Goal: Information Seeking & Learning: Learn about a topic

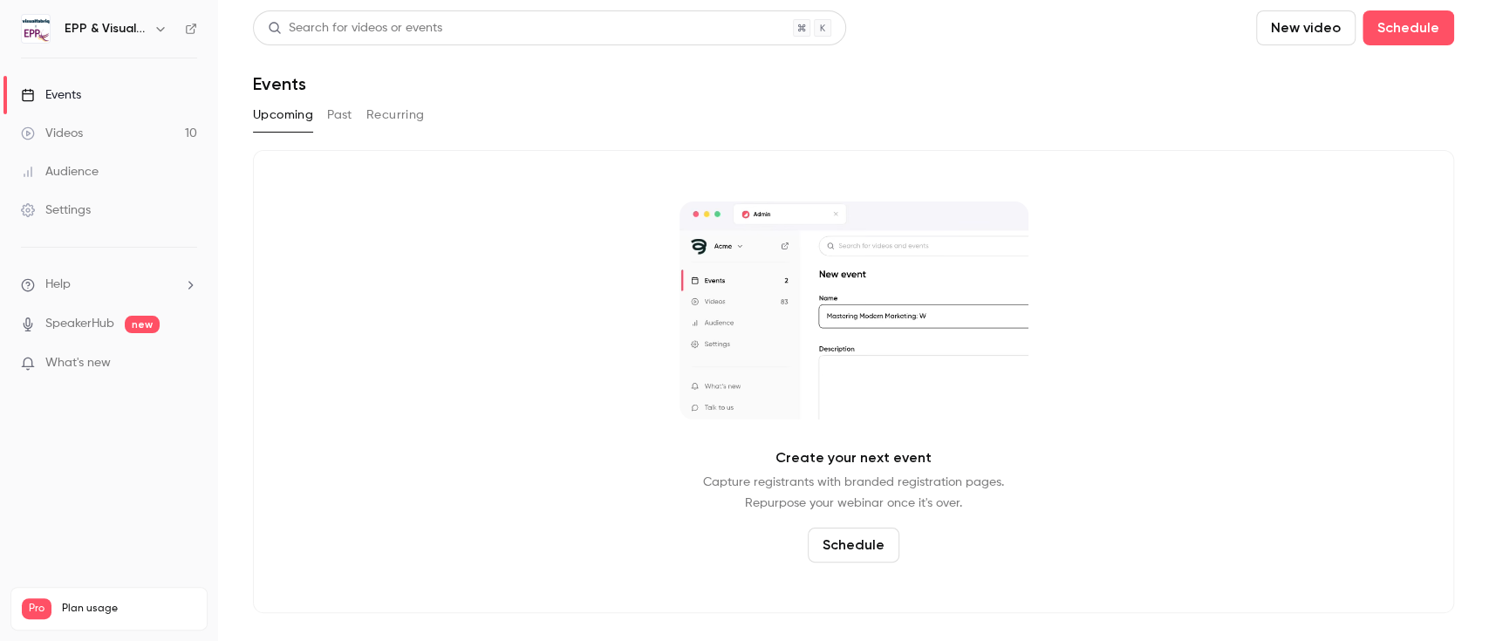
click at [78, 140] on div "Videos" at bounding box center [52, 133] width 62 height 17
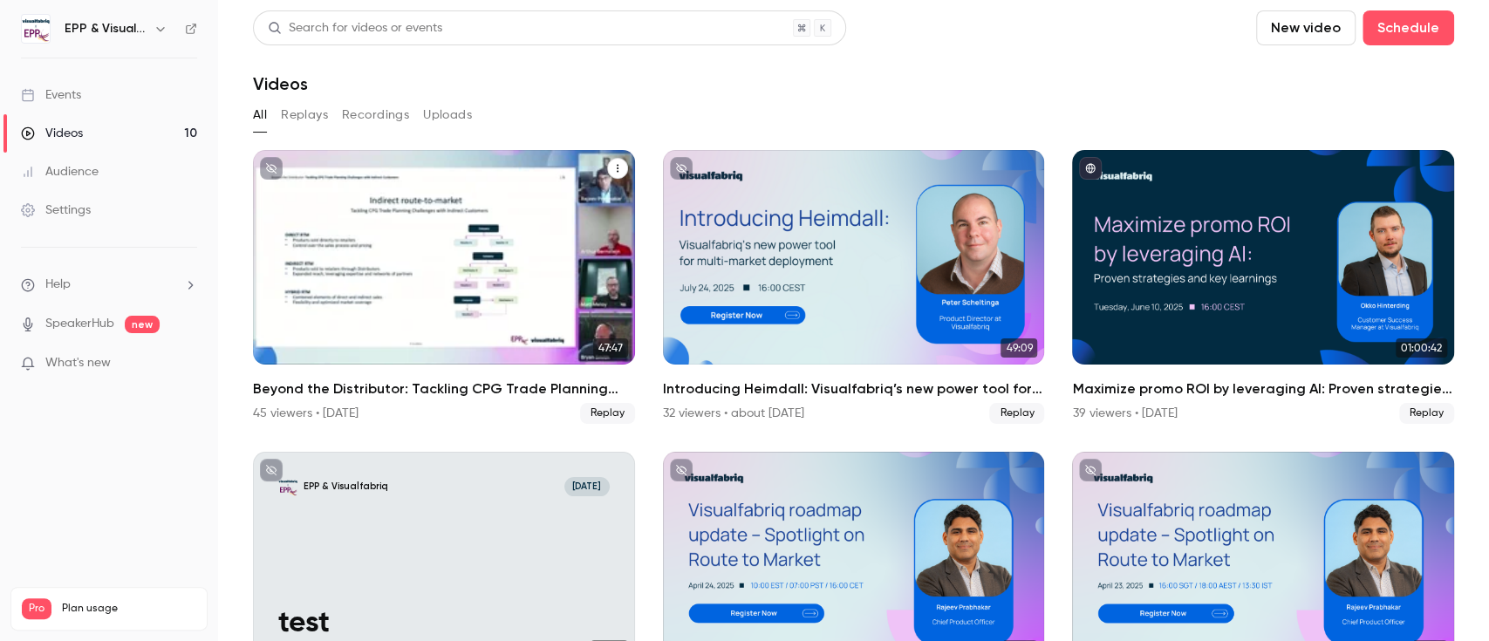
click at [424, 302] on div "Beyond the Distributor: Tackling CPG Trade Planning Challenges with Indirect Cu…" at bounding box center [444, 257] width 382 height 215
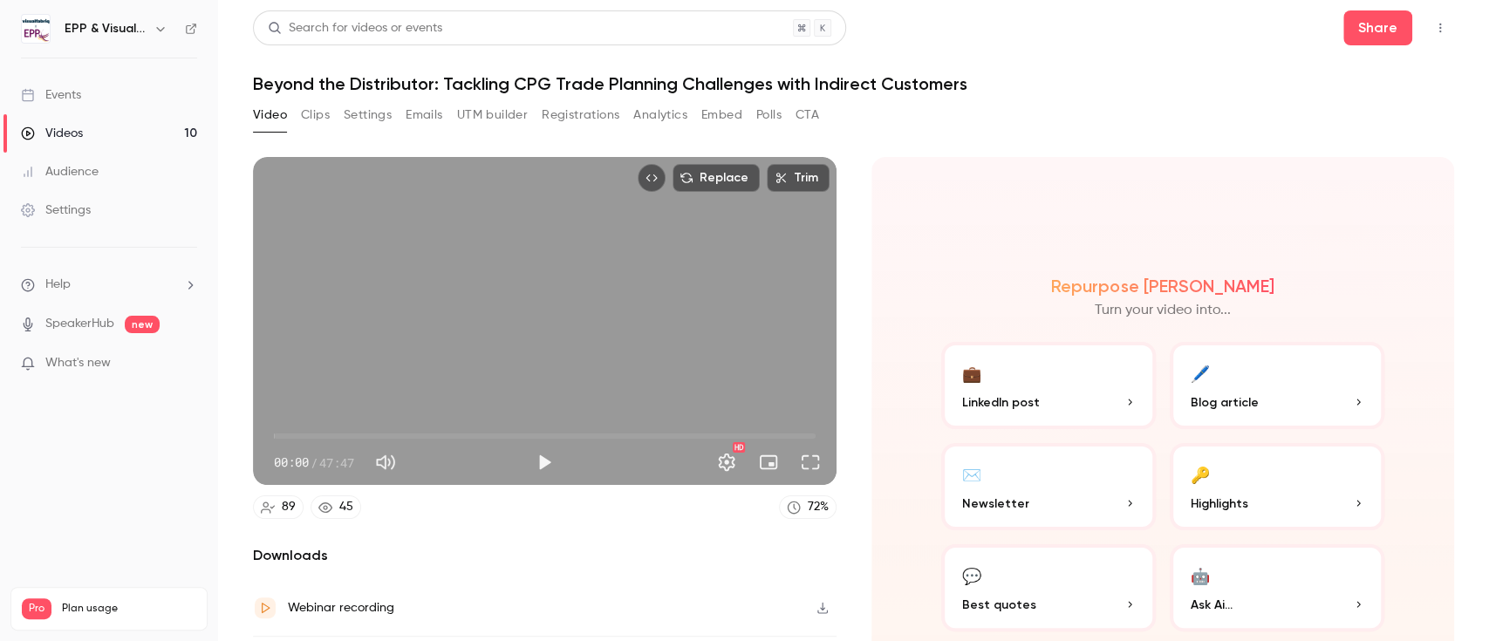
click at [311, 121] on button "Clips" at bounding box center [315, 115] width 29 height 28
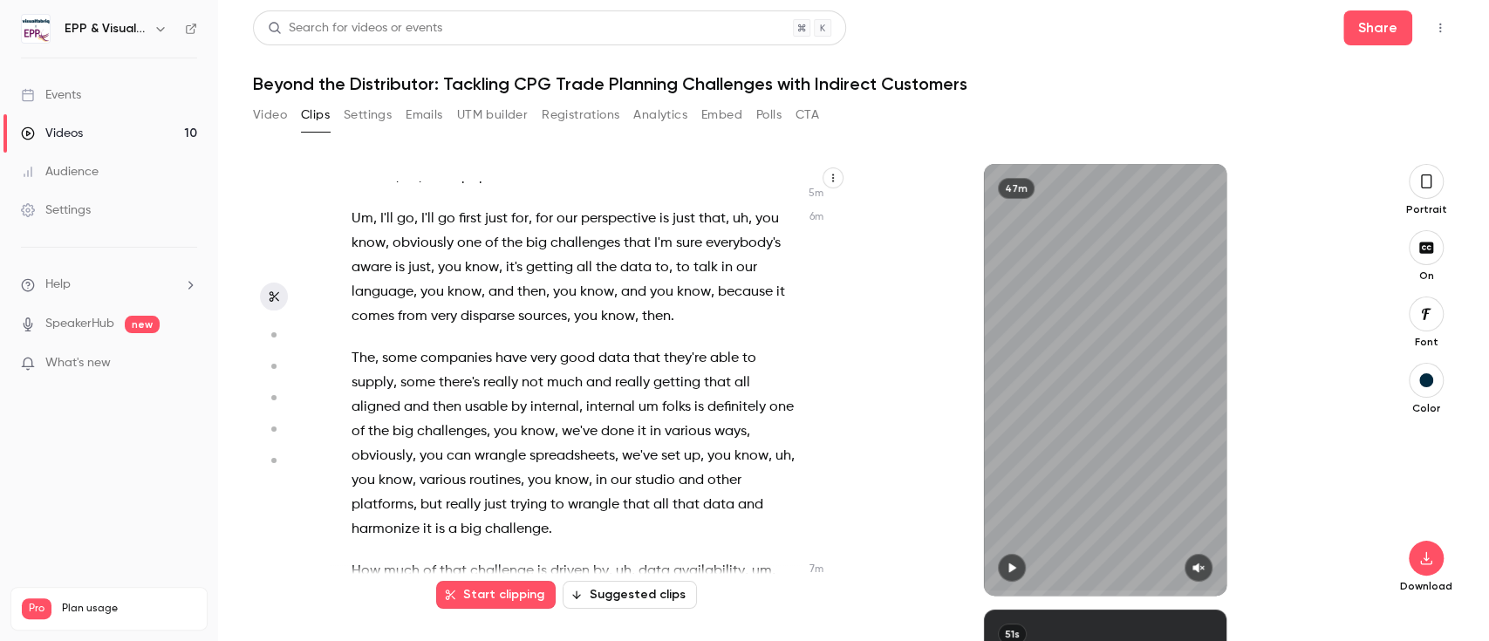
scroll to position [2277, 0]
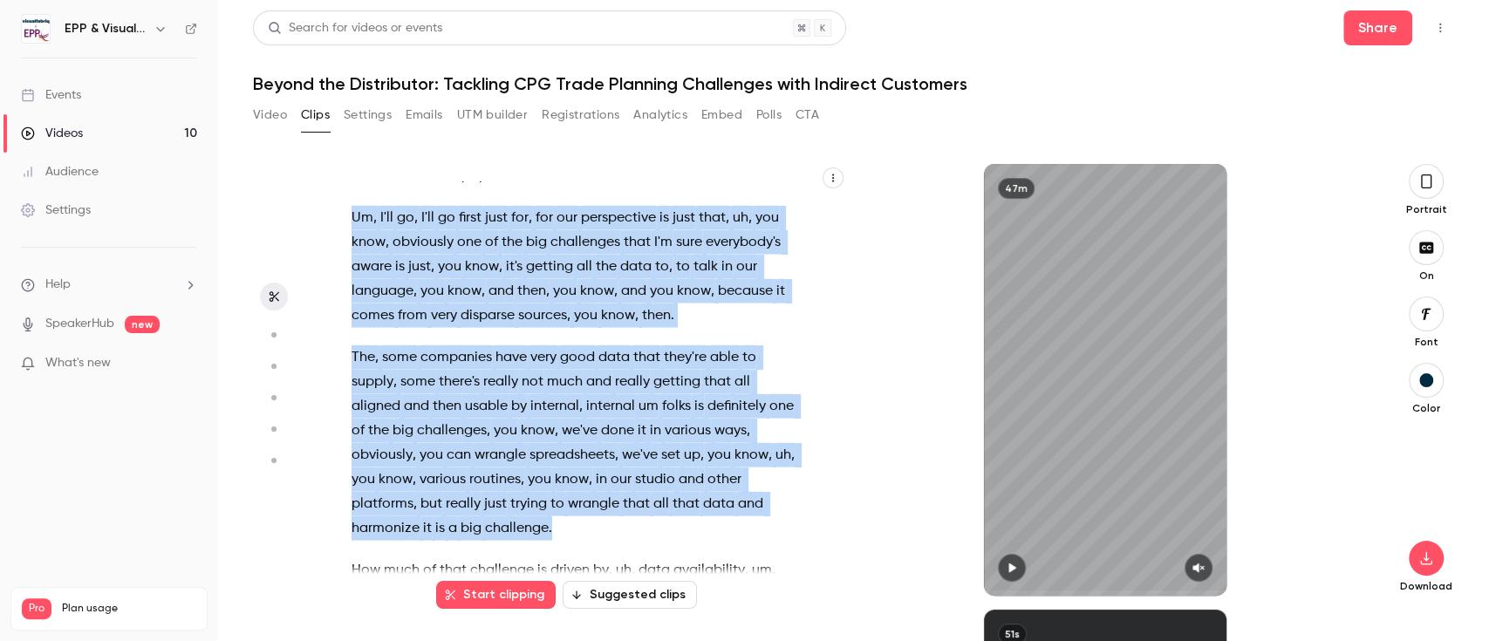
drag, startPoint x: 552, startPoint y: 553, endPoint x: 342, endPoint y: 227, distance: 388.1
click at [342, 227] on div "All right . We are just about to get started here . We're gonna let people um j…" at bounding box center [584, 388] width 509 height 414
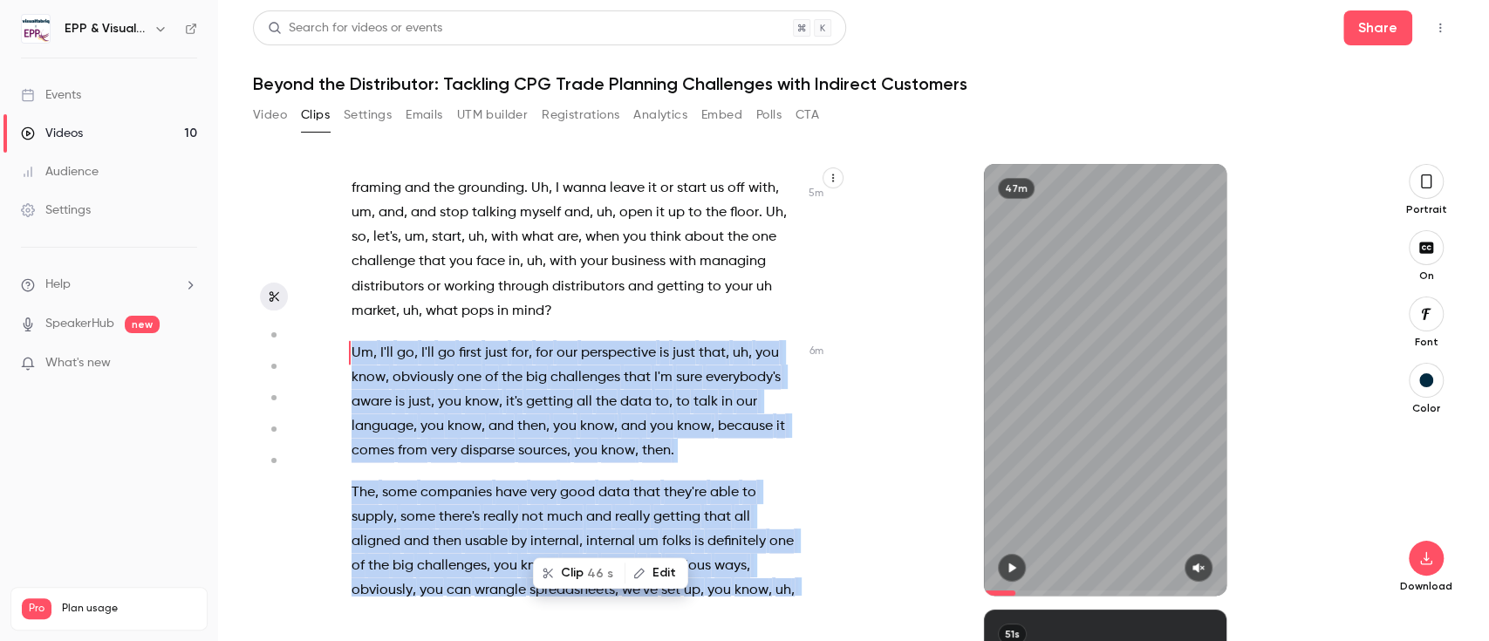
scroll to position [2130, 0]
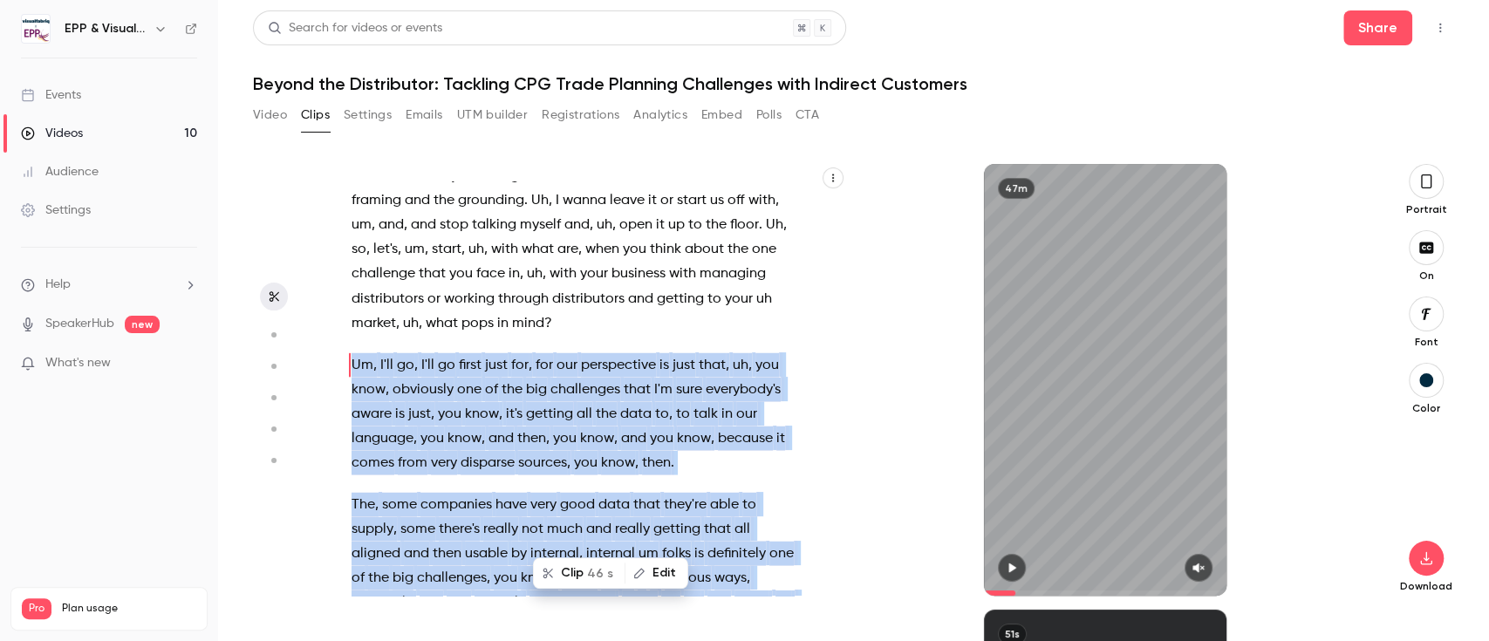
copy div "Um , I'll go , I'll go first just for , for our perspective is just that , uh ,…"
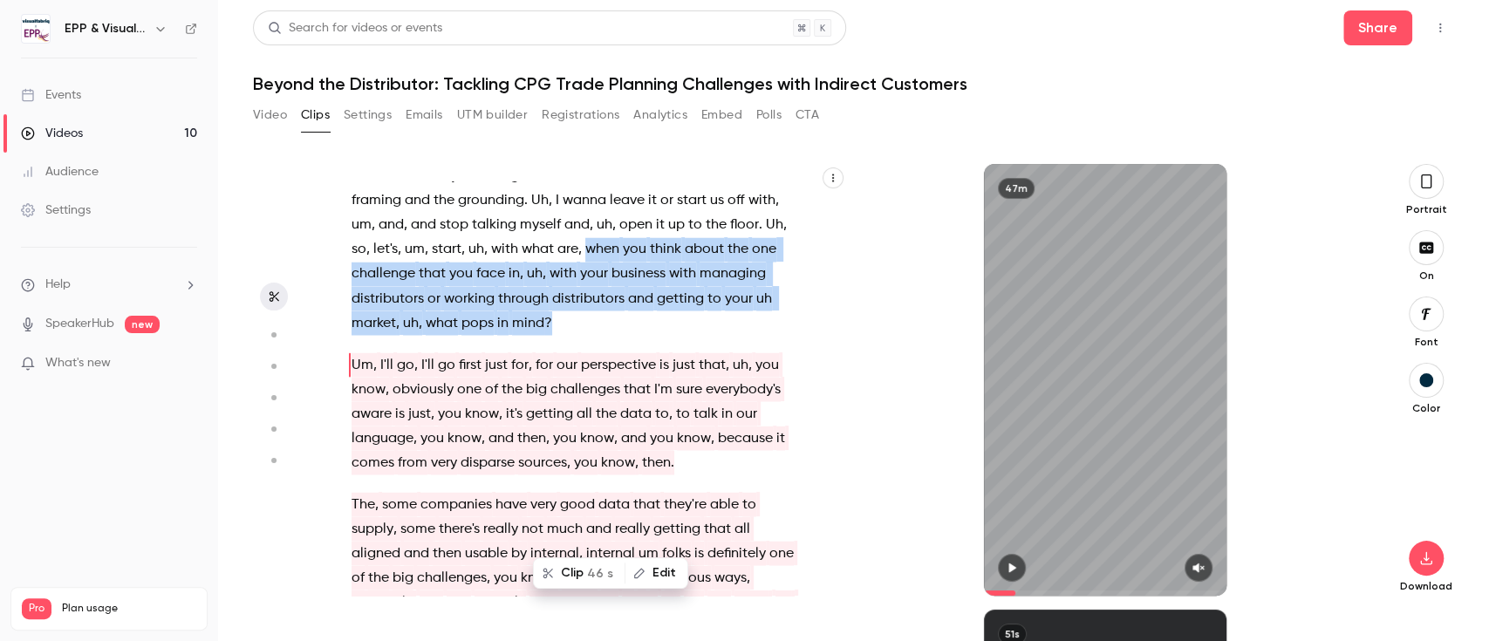
drag, startPoint x: 379, startPoint y: 302, endPoint x: 782, endPoint y: 338, distance: 403.8
click at [782, 338] on div "All right . We are just about to get started here . We're gonna let people um j…" at bounding box center [584, 388] width 509 height 414
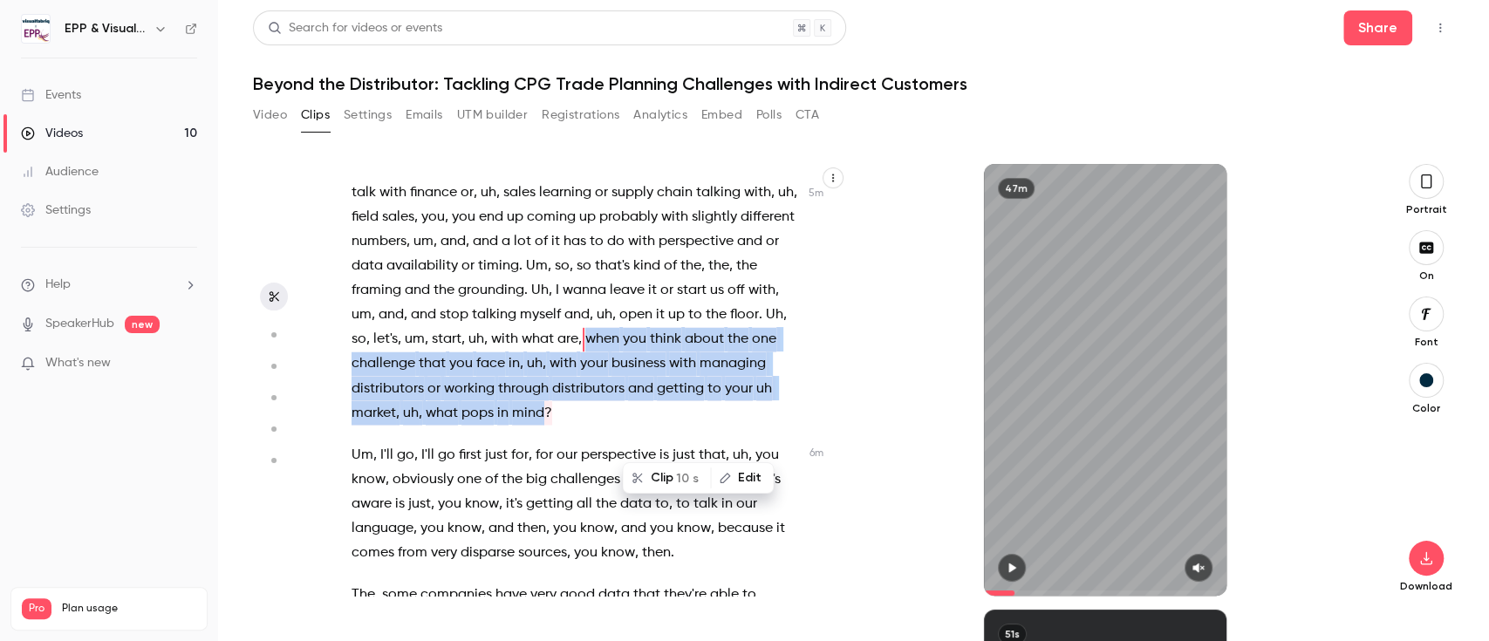
scroll to position [2039, 0]
copy p "when you think about the one challenge that you face in , uh , with your busine…"
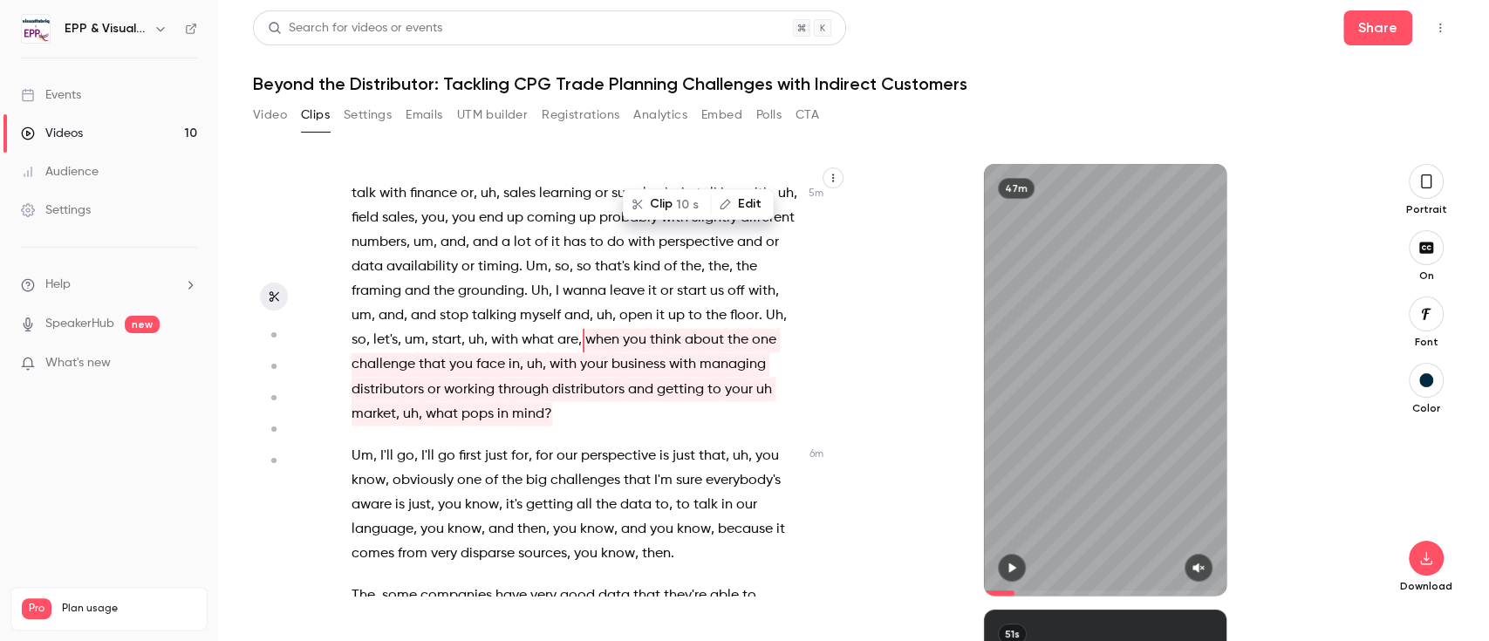
scroll to position [3442, 0]
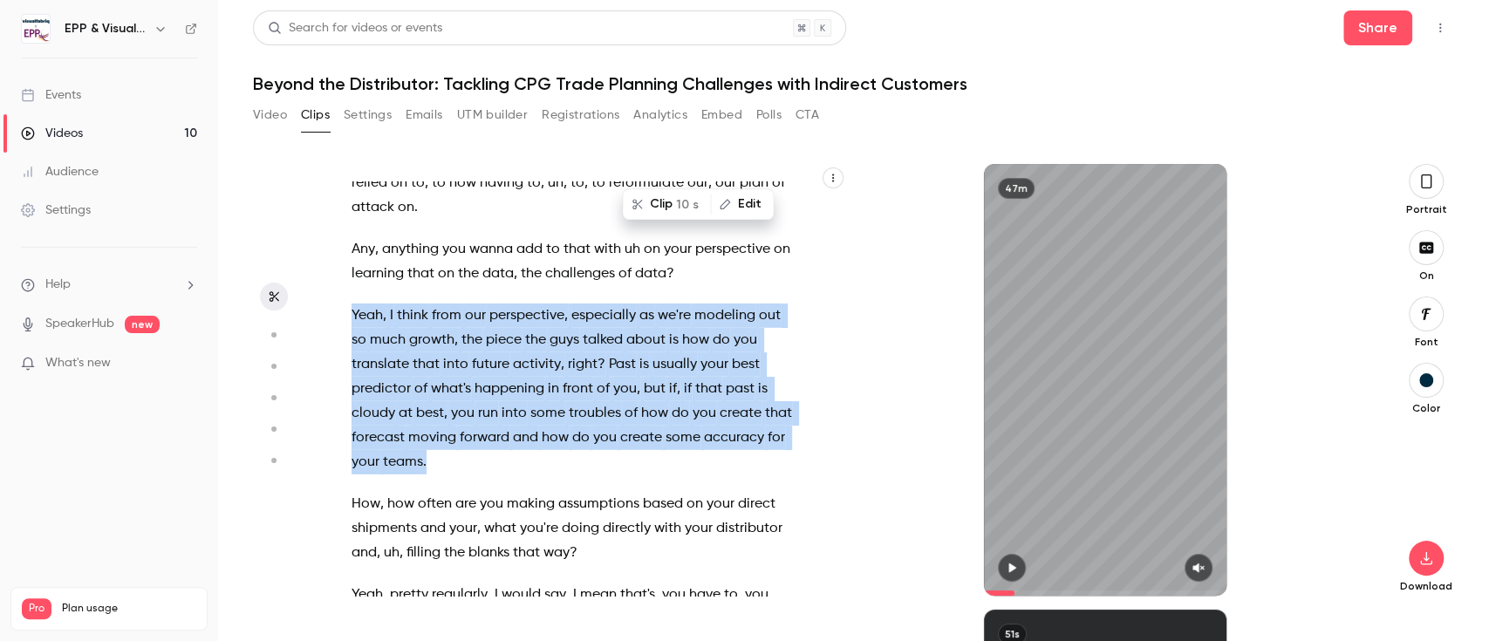
drag, startPoint x: 516, startPoint y: 536, endPoint x: 351, endPoint y: 386, distance: 223.5
click at [352, 386] on p "Yeah , I think from our perspective , especially as we're modeling out so much …" at bounding box center [575, 389] width 447 height 171
copy p "Yeah , I think from our perspective , especially as we're modeling out so much …"
click at [486, 328] on span at bounding box center [487, 316] width 3 height 24
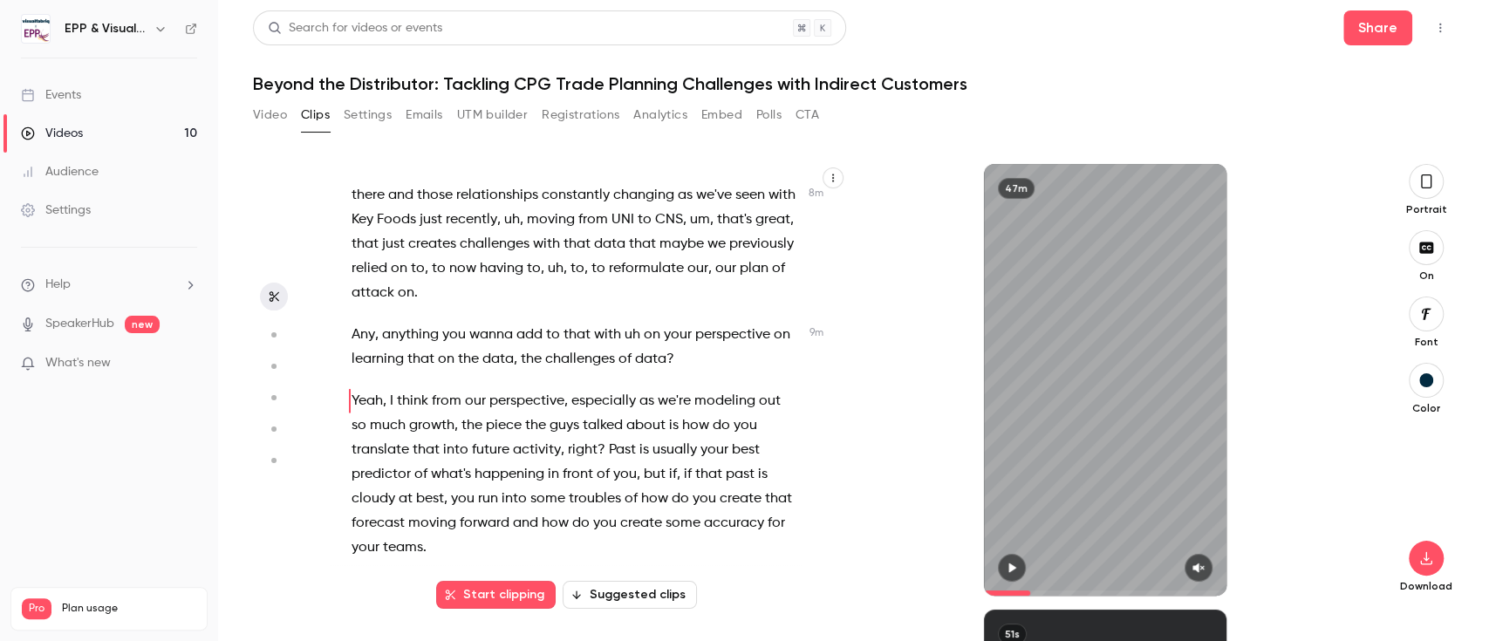
scroll to position [3363, 0]
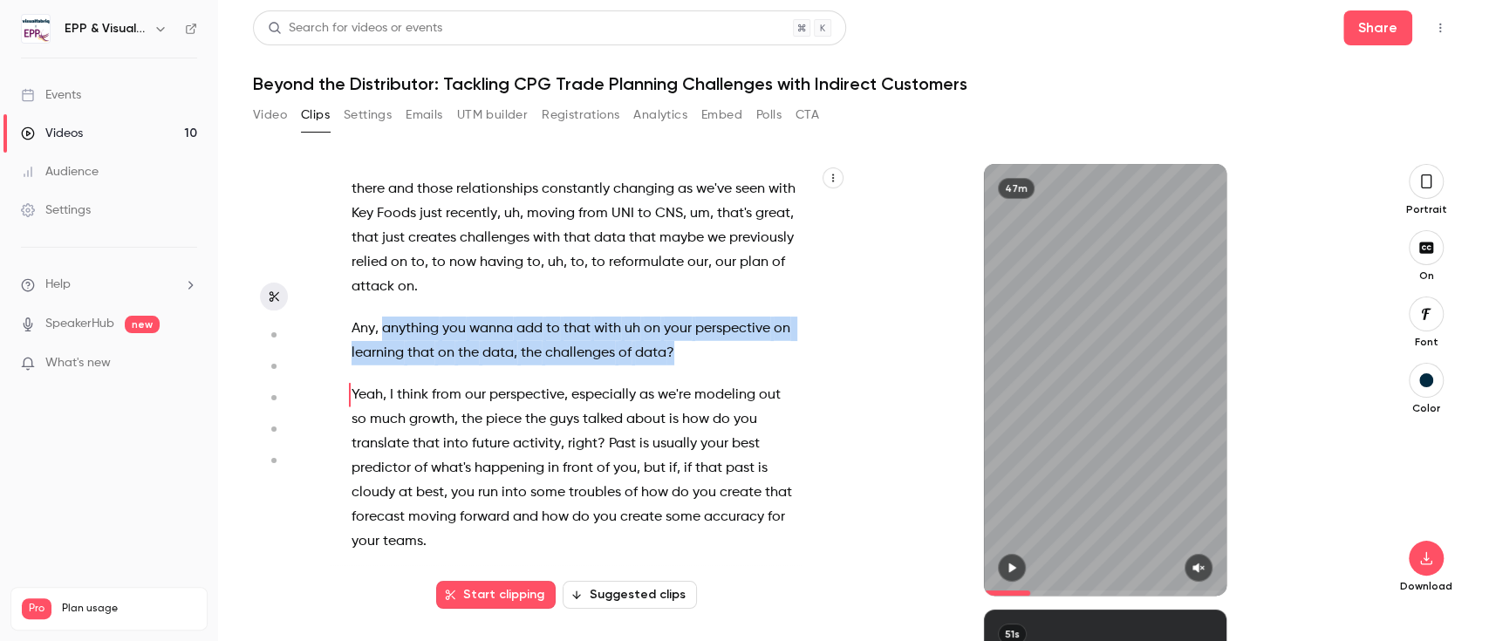
drag, startPoint x: 383, startPoint y: 401, endPoint x: 698, endPoint y: 428, distance: 316.0
click at [698, 365] on p "Any , anything you wanna add to that with uh on your perspective on learning th…" at bounding box center [575, 341] width 447 height 49
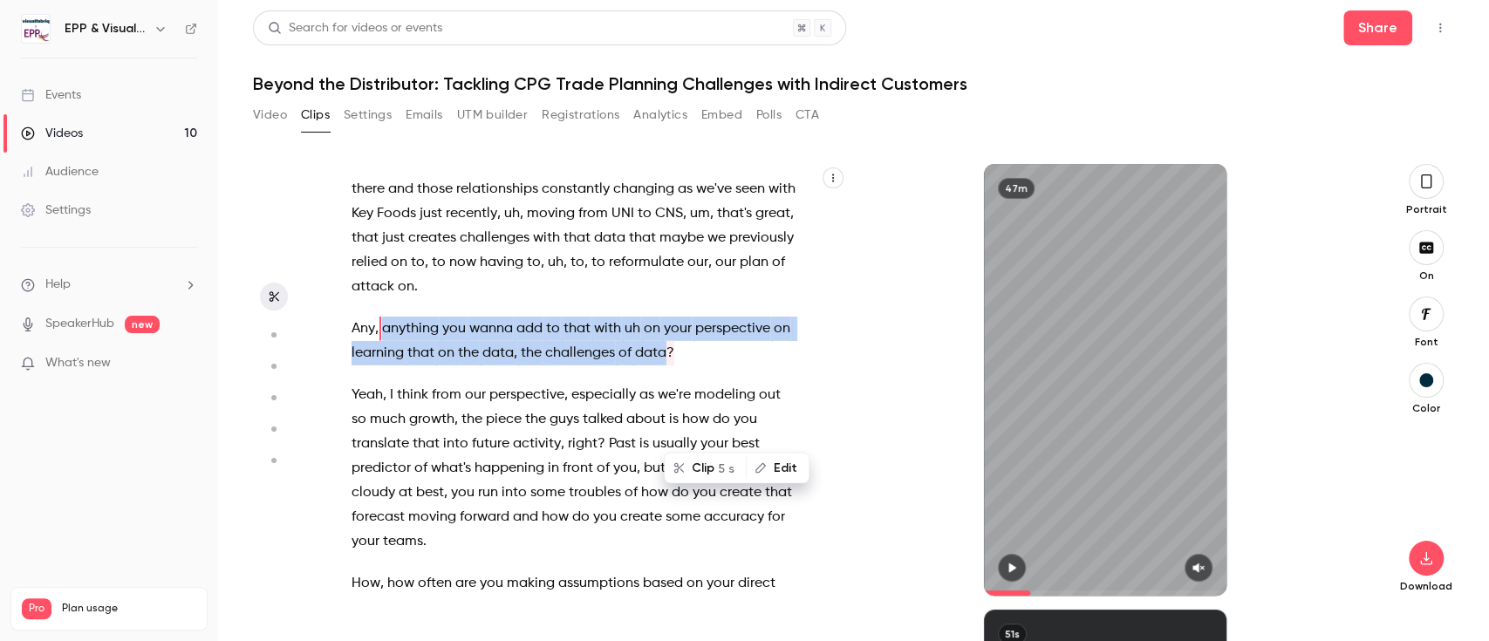
copy p "anything you wanna add to that with uh on your perspective on learning that on …"
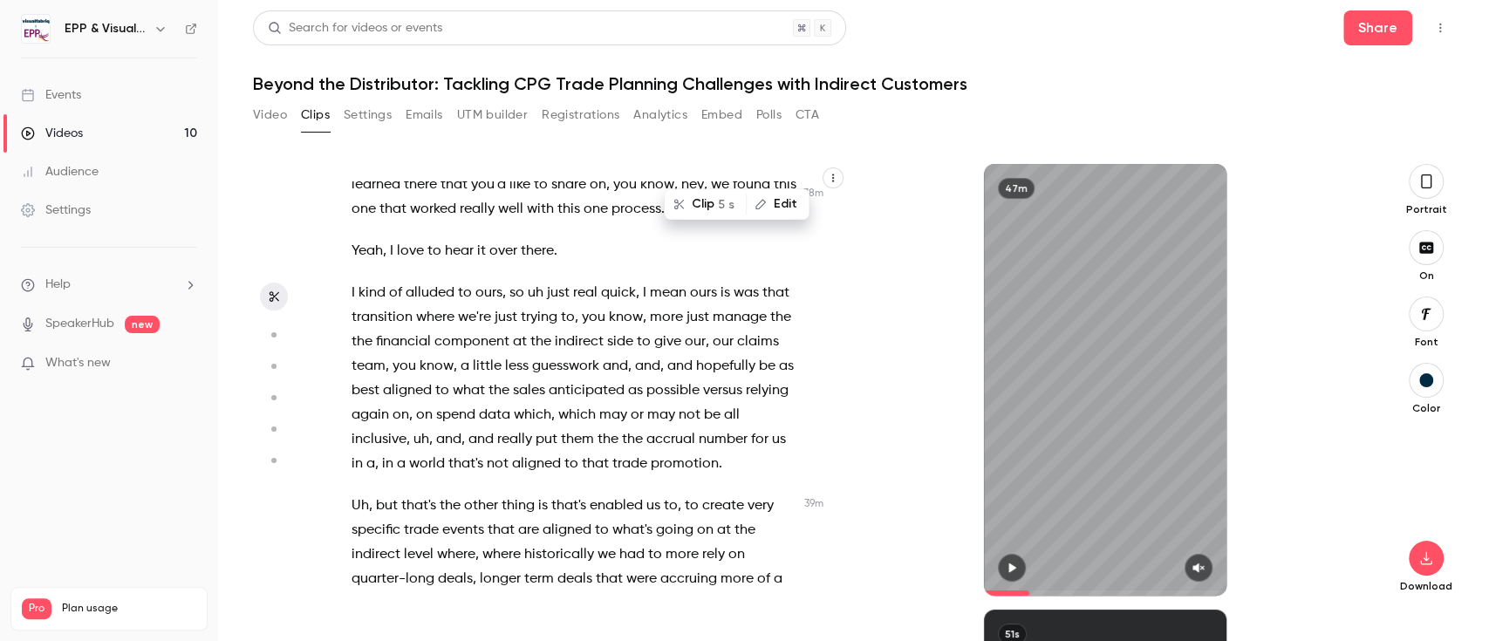
scroll to position [16826, 0]
drag, startPoint x: 352, startPoint y: 305, endPoint x: 772, endPoint y: 552, distance: 486.8
click at [772, 552] on div "All right . We are just about to get started here . We're gonna let people um j…" at bounding box center [584, 388] width 509 height 414
copy div "We've built and broken the SNLP process maybe 6 dozen times at this point , um …"
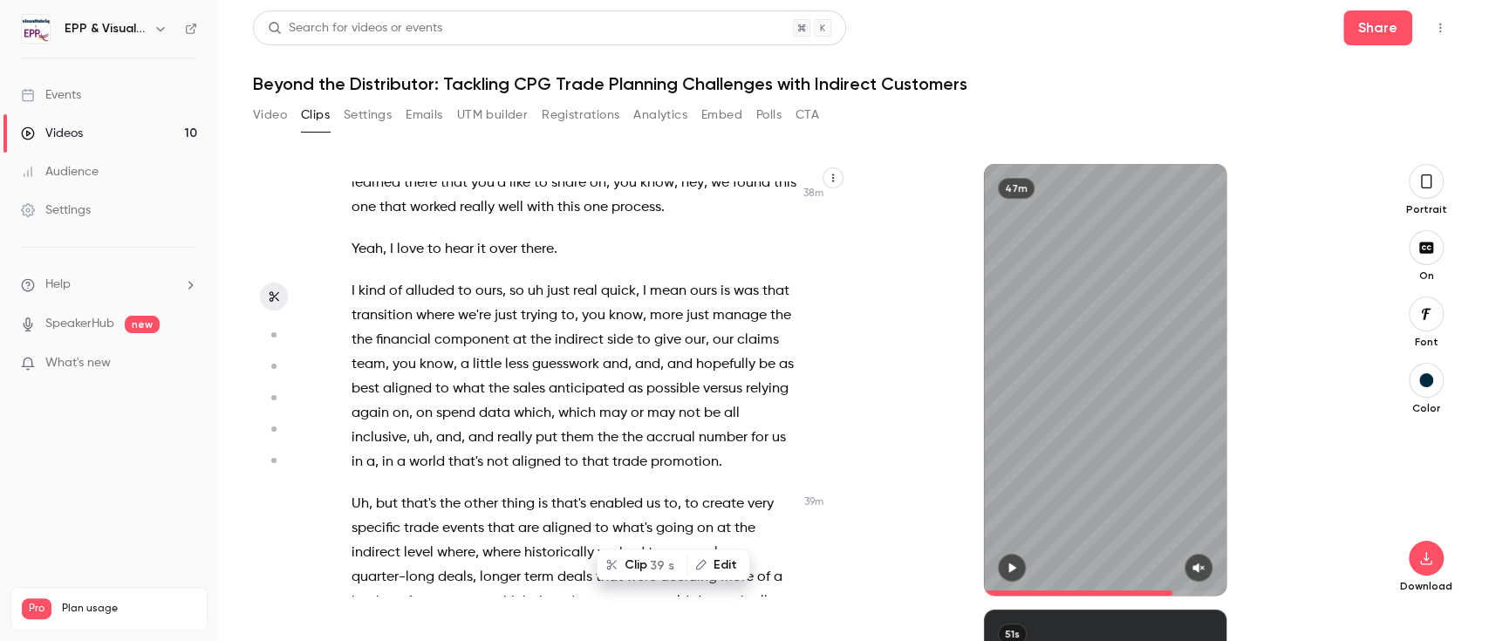
type input "******"
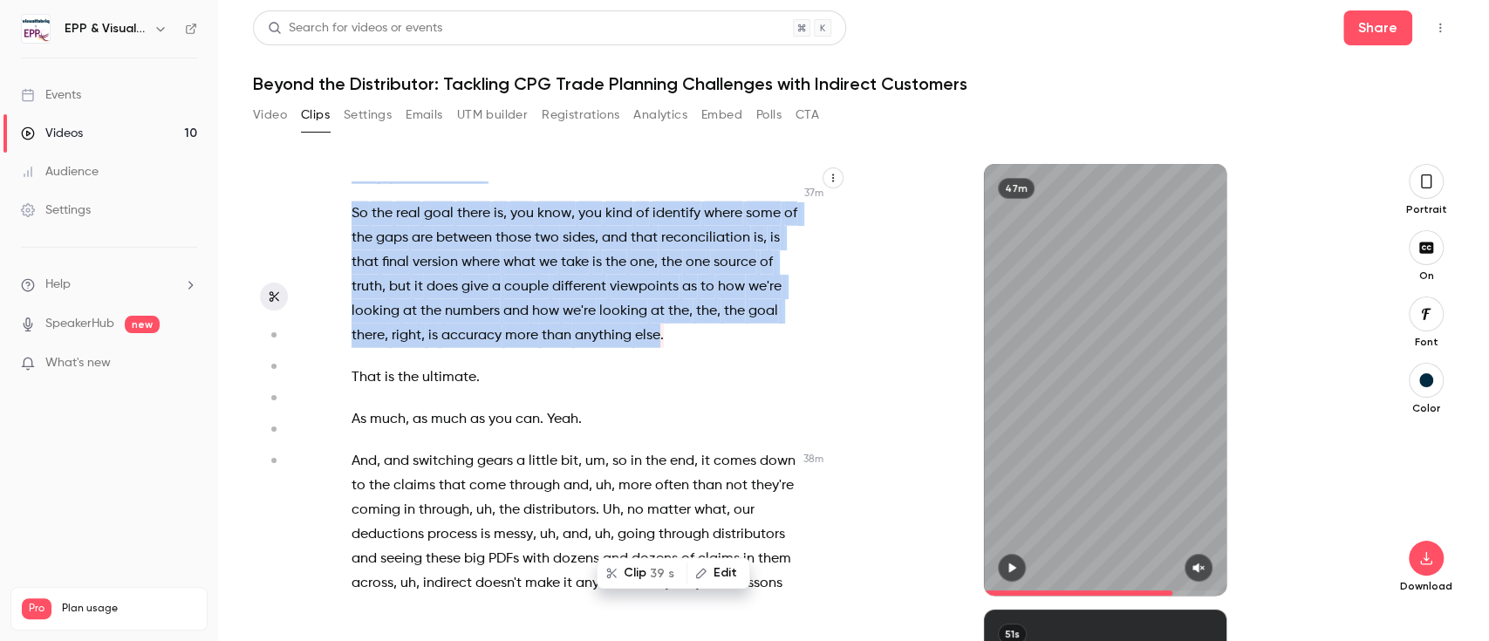
scroll to position [16403, 0]
